Goal: Find contact information: Find contact information

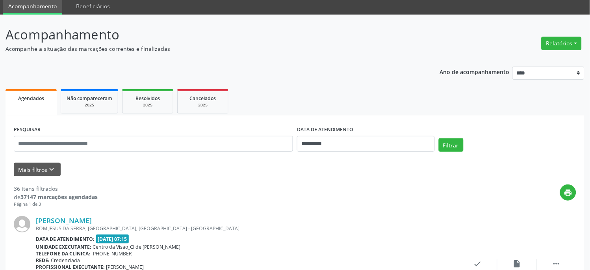
scroll to position [44, 0]
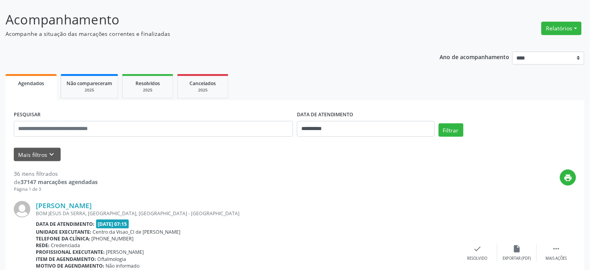
click at [313, 196] on div "[PERSON_NAME] [GEOGRAPHIC_DATA], [GEOGRAPHIC_DATA], [GEOGRAPHIC_DATA] - [GEOGRA…" at bounding box center [295, 252] width 562 height 120
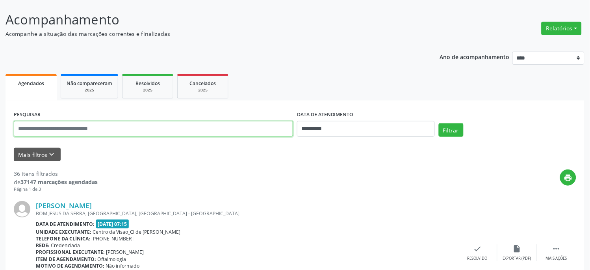
click at [151, 125] on input "text" at bounding box center [153, 129] width 279 height 16
type input "******"
click at [438, 123] on button "Filtrar" at bounding box center [450, 129] width 25 height 13
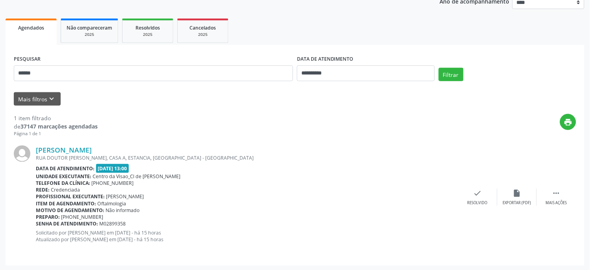
scroll to position [100, 0]
drag, startPoint x: 108, startPoint y: 148, endPoint x: 28, endPoint y: 148, distance: 80.7
click at [28, 148] on div "[PERSON_NAME] [GEOGRAPHIC_DATA][PERSON_NAME], CASA A, ESTANCIA, [GEOGRAPHIC_DAT…" at bounding box center [295, 197] width 562 height 120
copy div "[PERSON_NAME]"
click at [92, 217] on span "[PHONE_NUMBER]" at bounding box center [82, 216] width 42 height 7
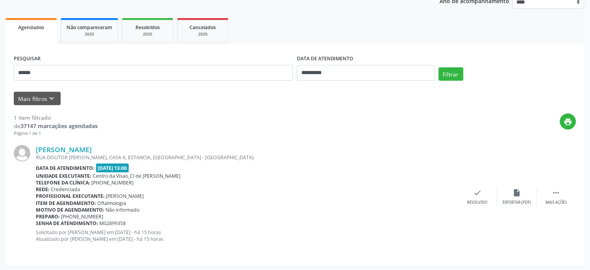
click at [92, 217] on span "[PHONE_NUMBER]" at bounding box center [82, 216] width 42 height 7
click at [78, 218] on span "[PHONE_NUMBER]" at bounding box center [82, 216] width 42 height 7
drag, startPoint x: 78, startPoint y: 217, endPoint x: 139, endPoint y: 214, distance: 61.9
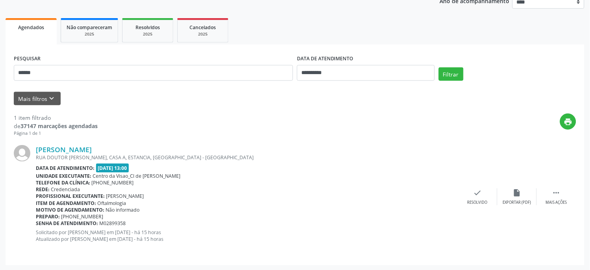
click at [139, 214] on div "Preparo: [PHONE_NUMBER]" at bounding box center [247, 216] width 422 height 7
copy span "98805-0333"
